Goal: Information Seeking & Learning: Learn about a topic

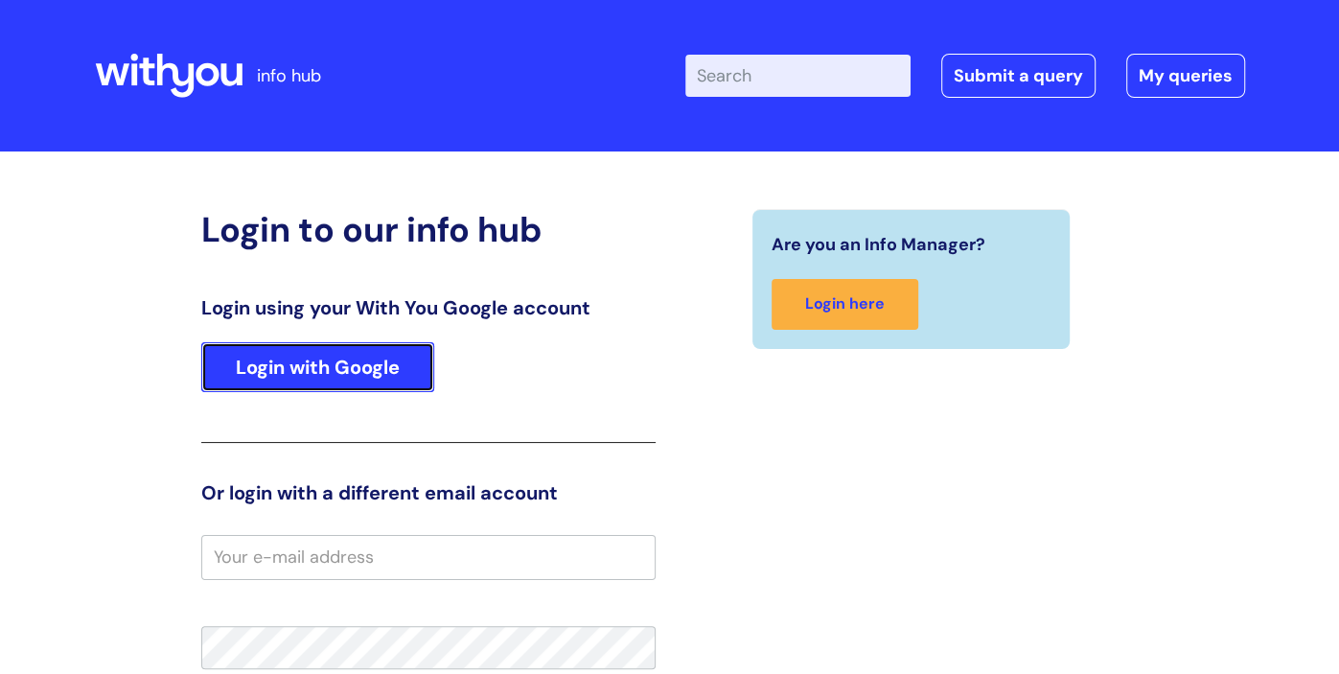
click at [331, 372] on link "Login with Google" at bounding box center [317, 367] width 233 height 50
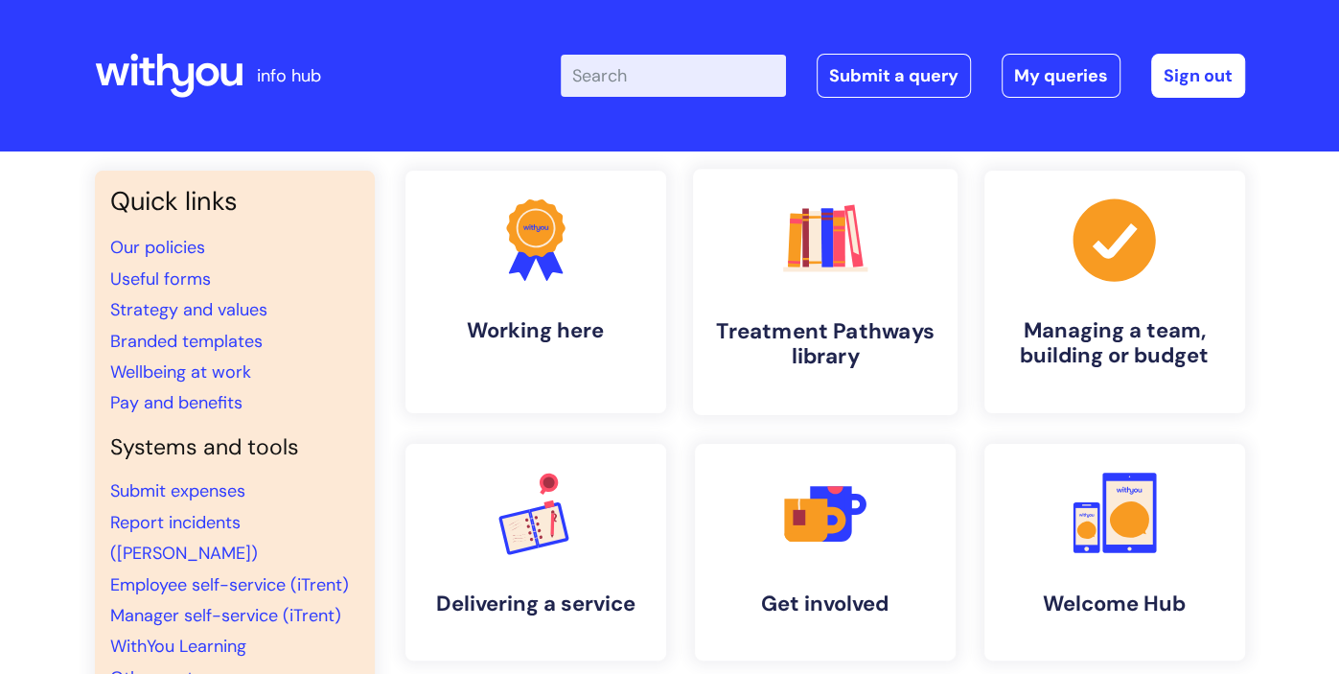
click at [830, 316] on link ".cls-1{fill:#f89b22;}.cls-1,.cls-2,.cls-3,.cls-4,.cls-5,.cls-6,.cls-7{stroke-wi…" at bounding box center [824, 292] width 265 height 246
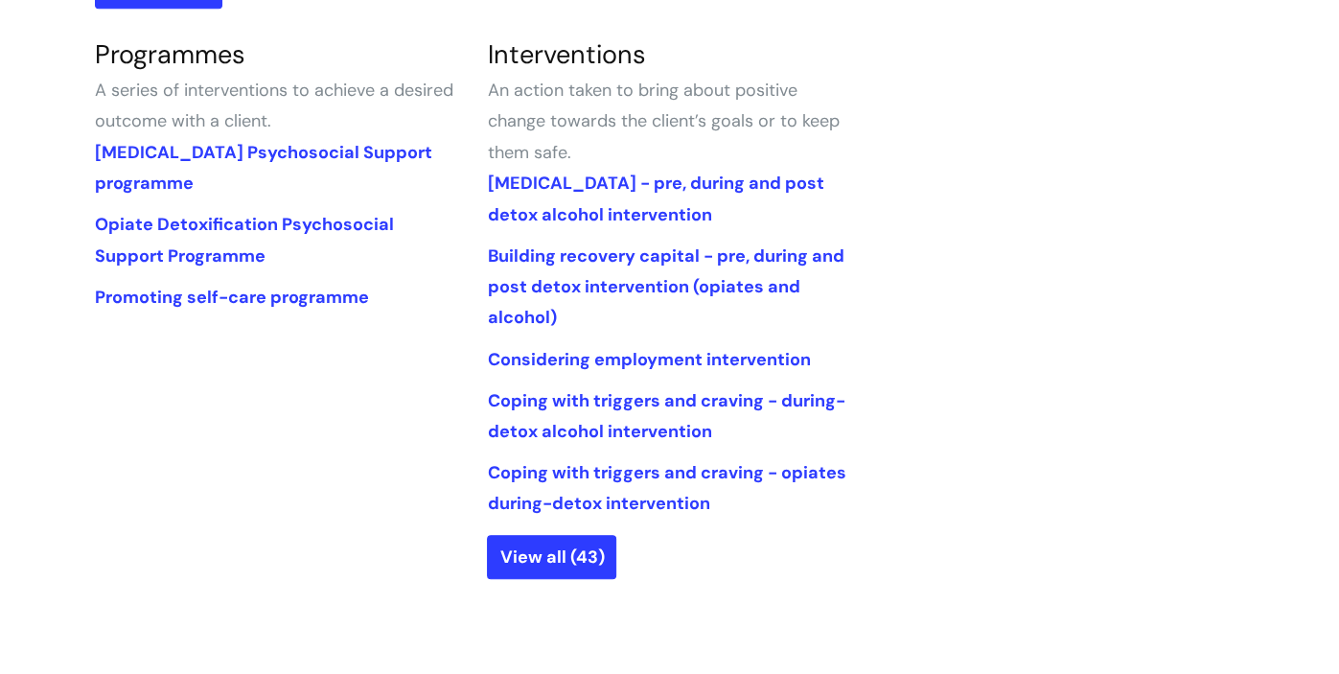
scroll to position [932, 0]
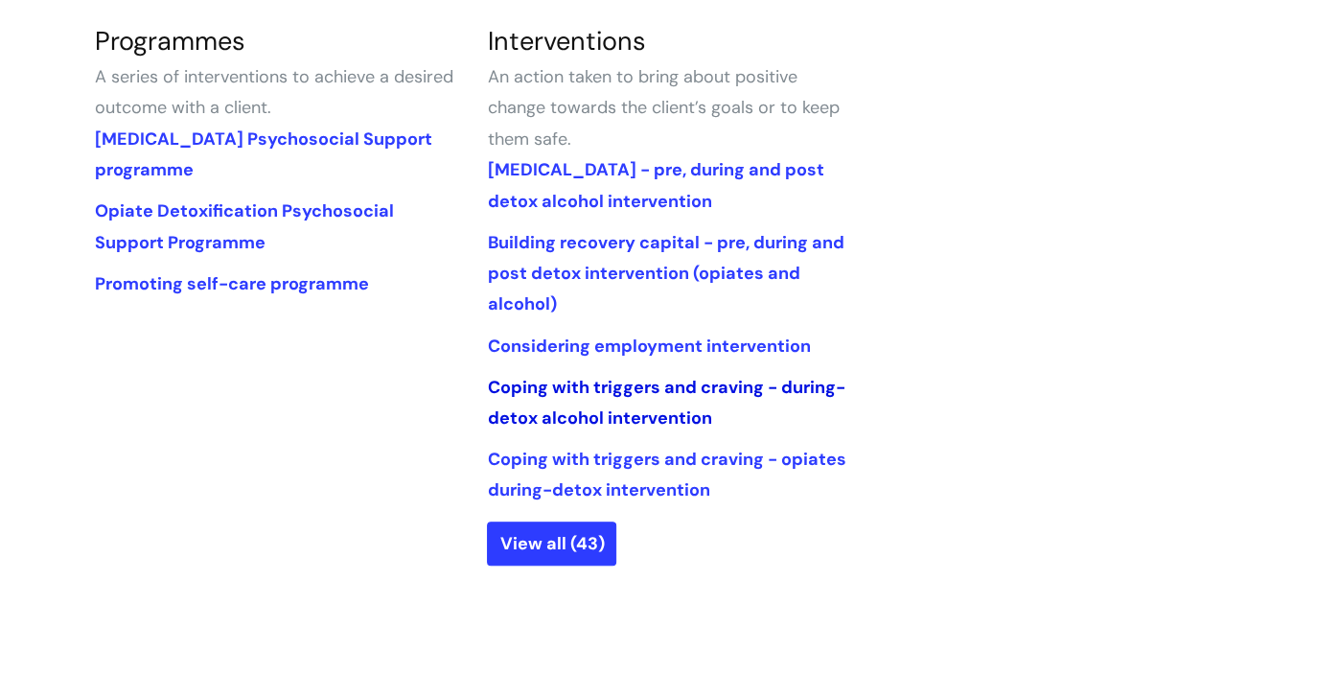
click at [646, 389] on link "Coping with triggers and craving - during-detox alcohol intervention" at bounding box center [666, 403] width 358 height 54
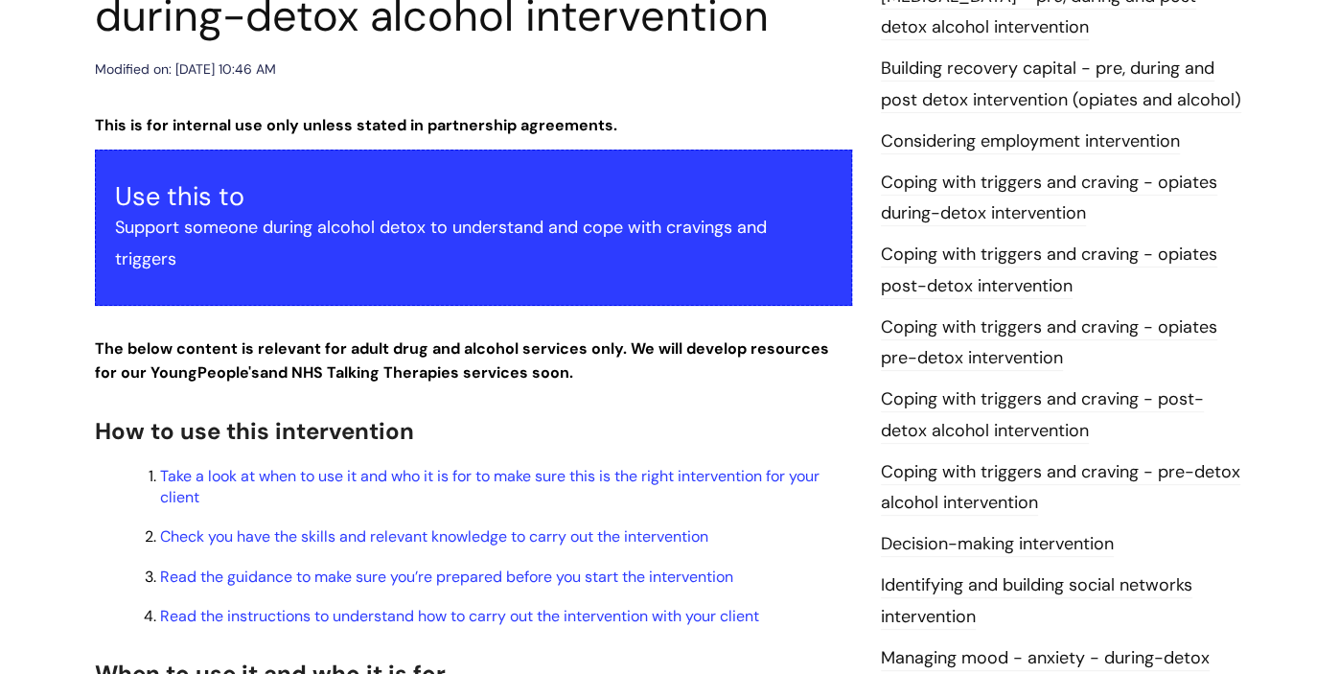
scroll to position [302, 0]
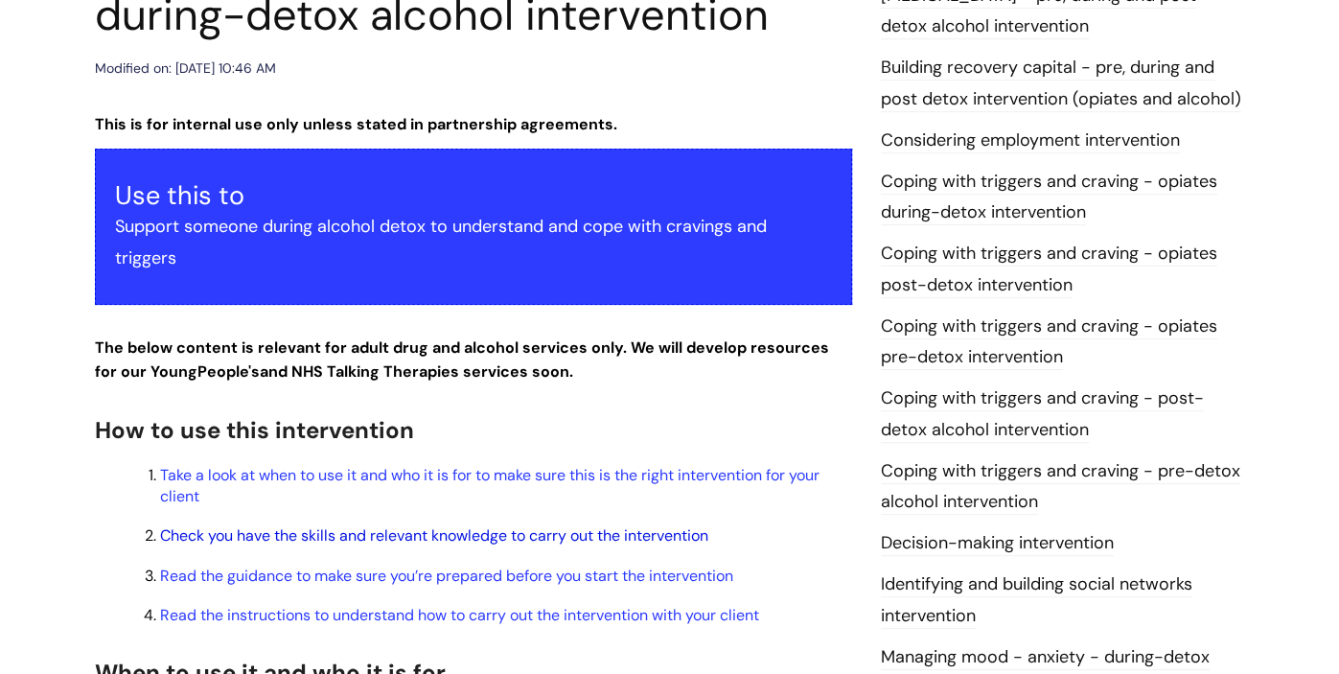
click at [189, 535] on link "Check you have the skills and relevant knowledge to carry out the intervention" at bounding box center [434, 535] width 548 height 20
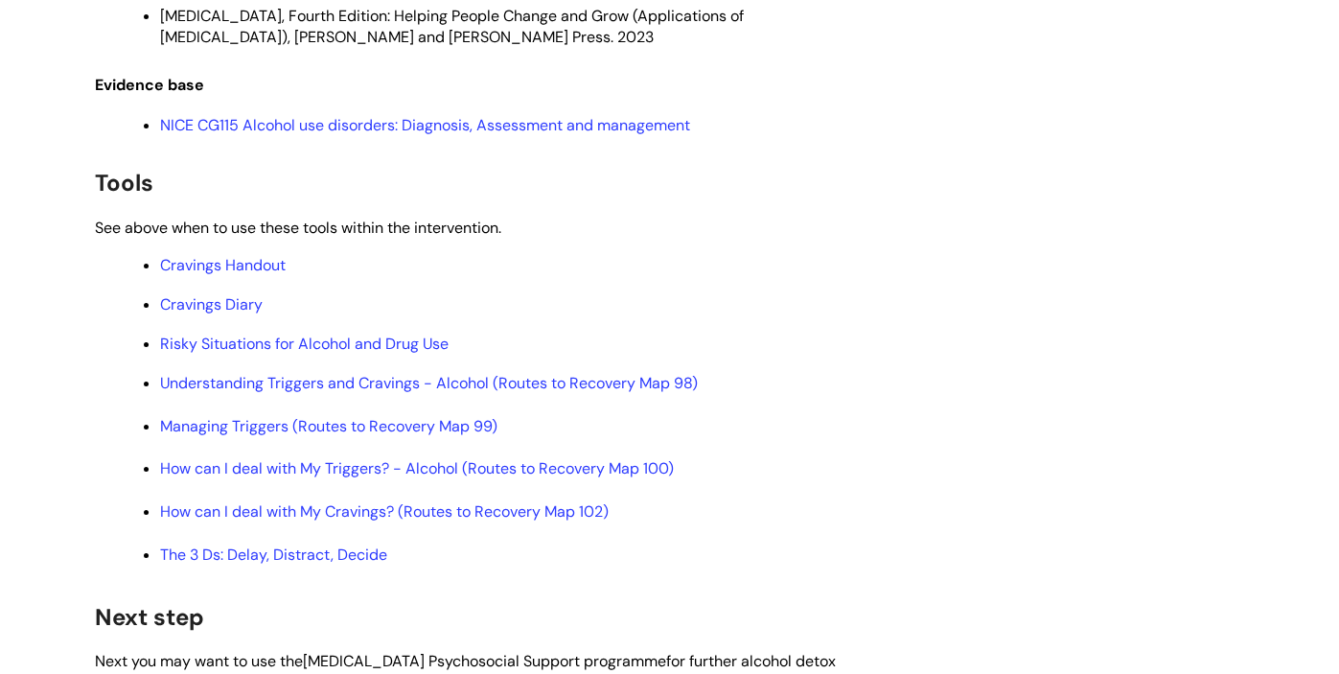
scroll to position [4693, 0]
click at [179, 392] on link "Understanding Triggers and Cravings - Alcohol (Routes to Recovery Map 98)" at bounding box center [429, 382] width 538 height 20
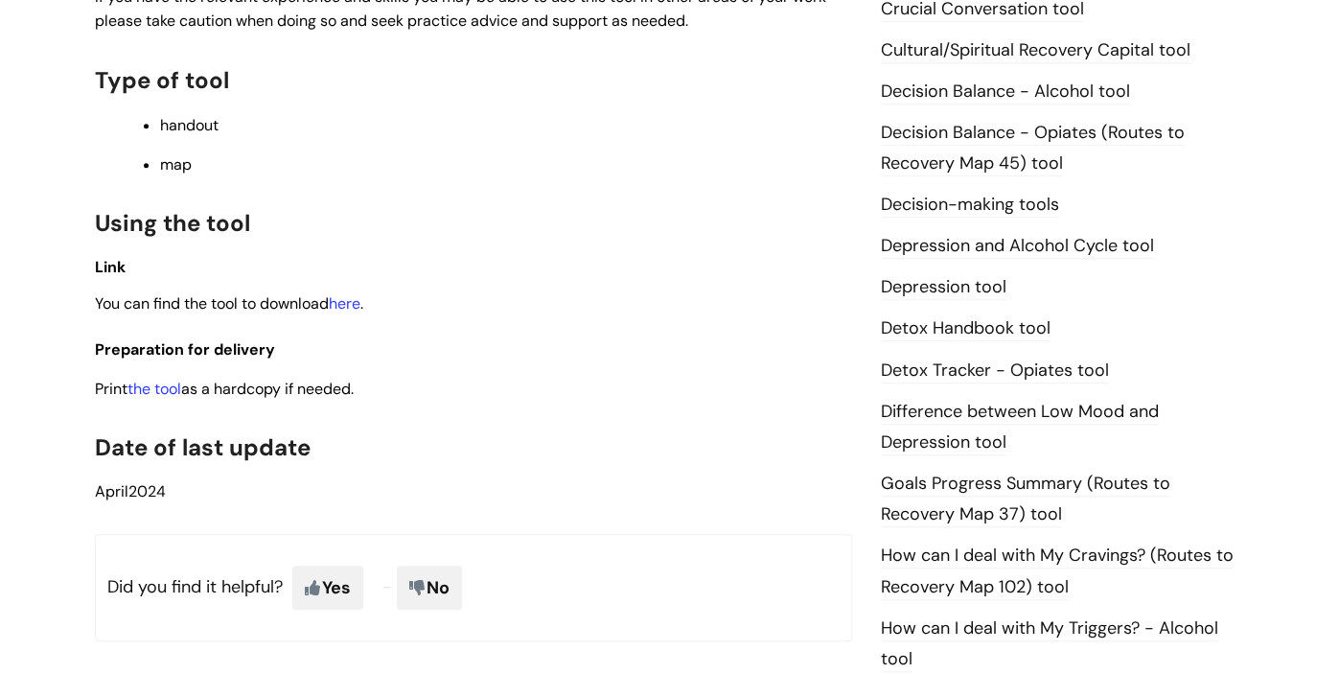
scroll to position [918, 0]
click at [928, 335] on link "Detox Handbook tool" at bounding box center [966, 329] width 170 height 25
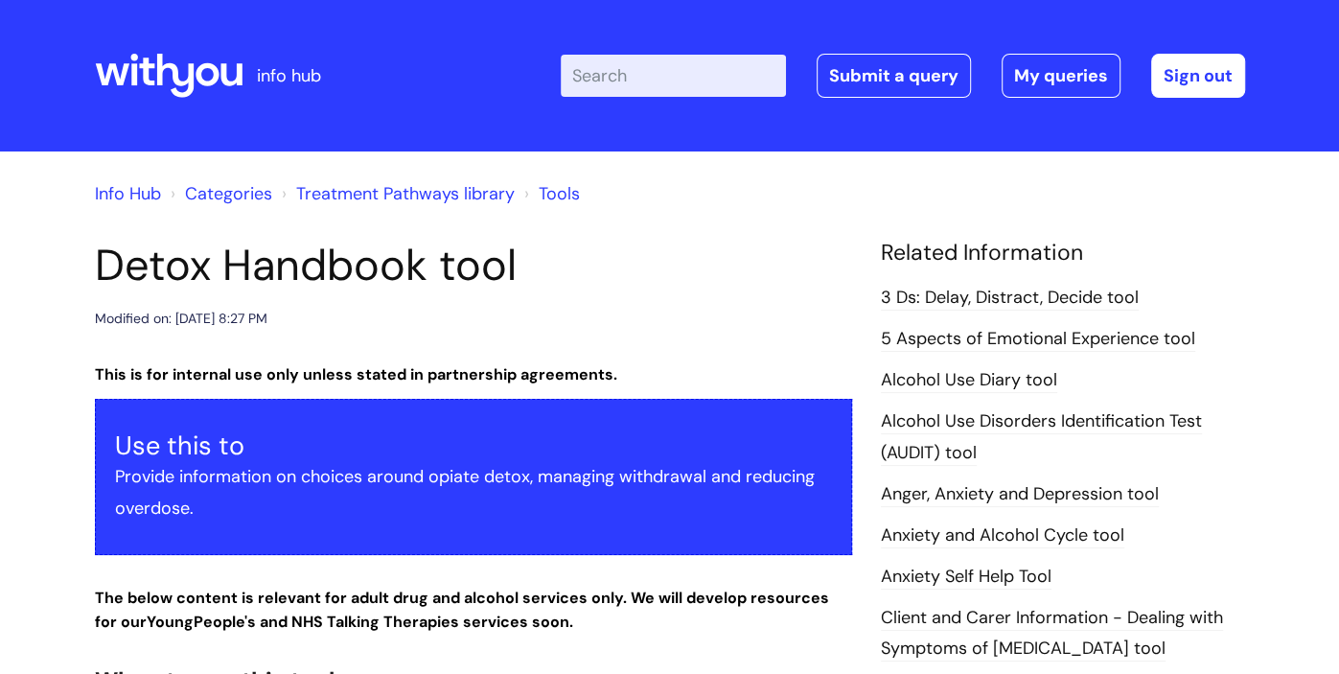
click at [646, 86] on input "Enter your search term here..." at bounding box center [673, 76] width 225 height 42
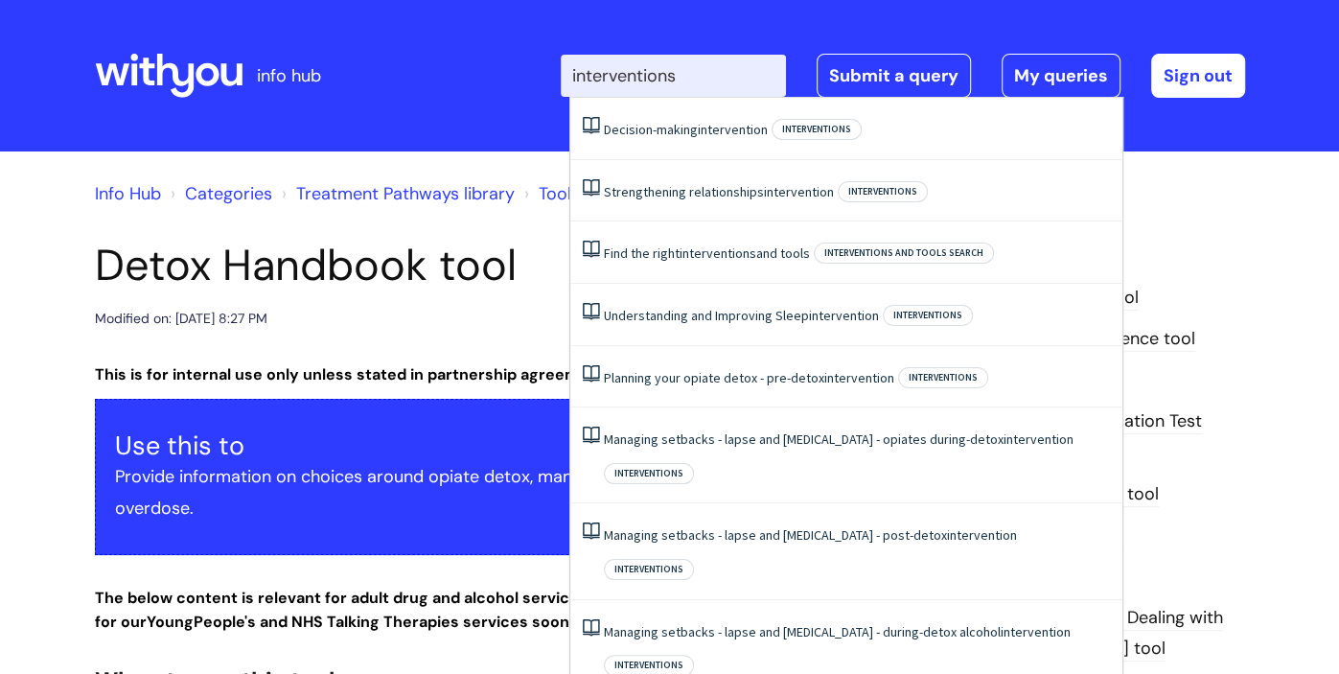
type input "interventions"
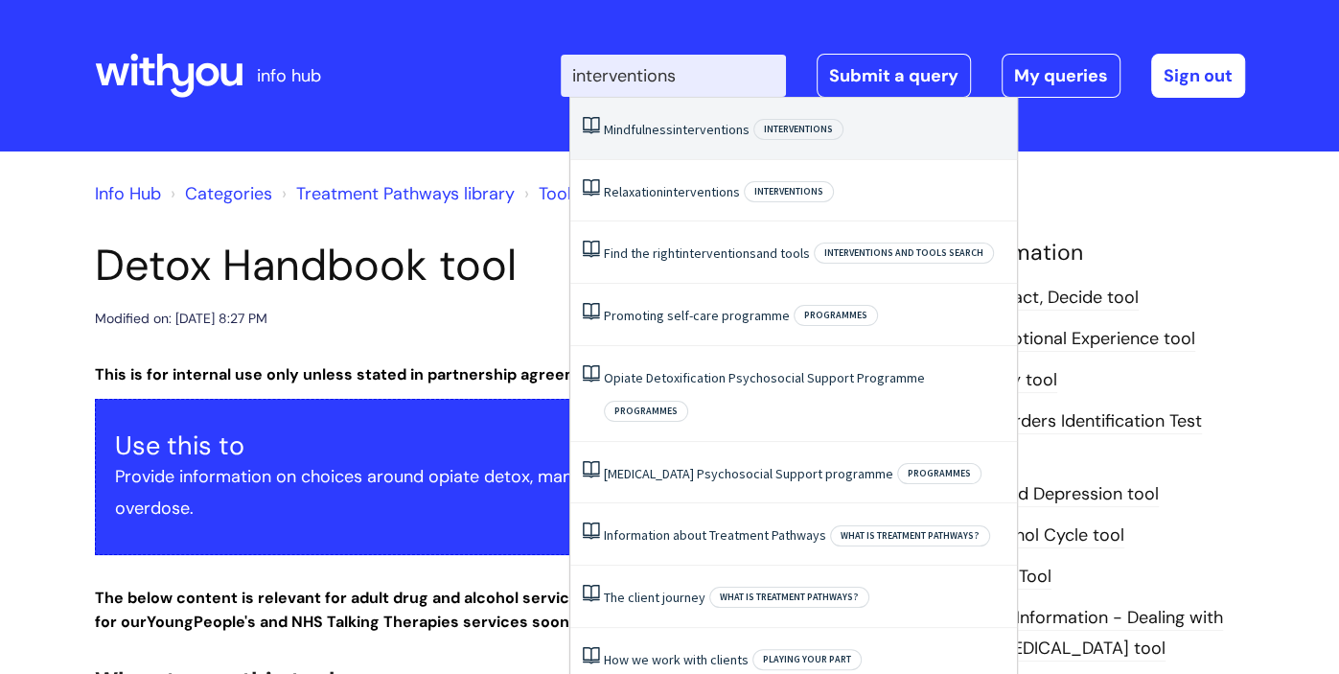
click at [796, 129] on span "Interventions" at bounding box center [799, 129] width 90 height 21
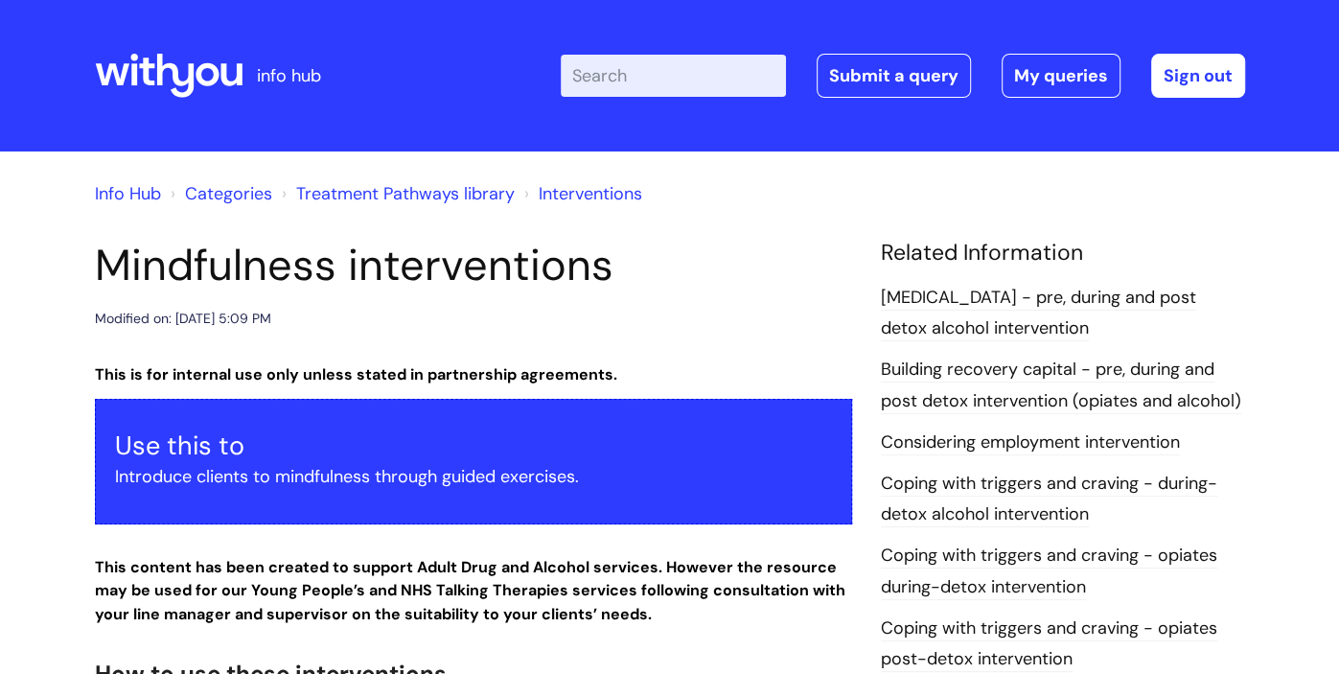
click at [395, 204] on link "Treatment Pathways library" at bounding box center [405, 193] width 219 height 23
